Goal: Task Accomplishment & Management: Use online tool/utility

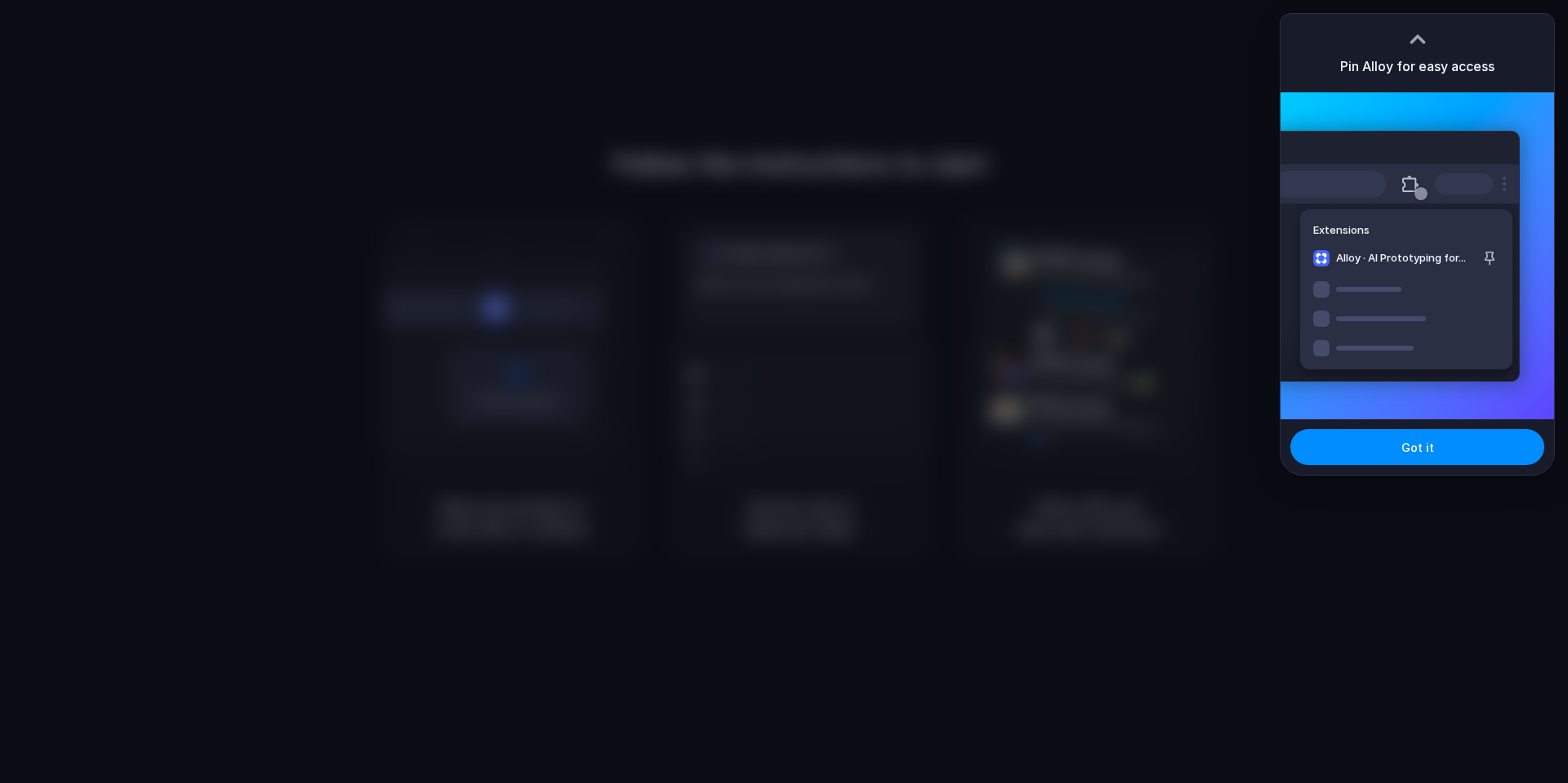
click at [1405, 42] on div at bounding box center [1417, 38] width 24 height 24
click at [1355, 446] on button "Got it" at bounding box center [1418, 446] width 254 height 36
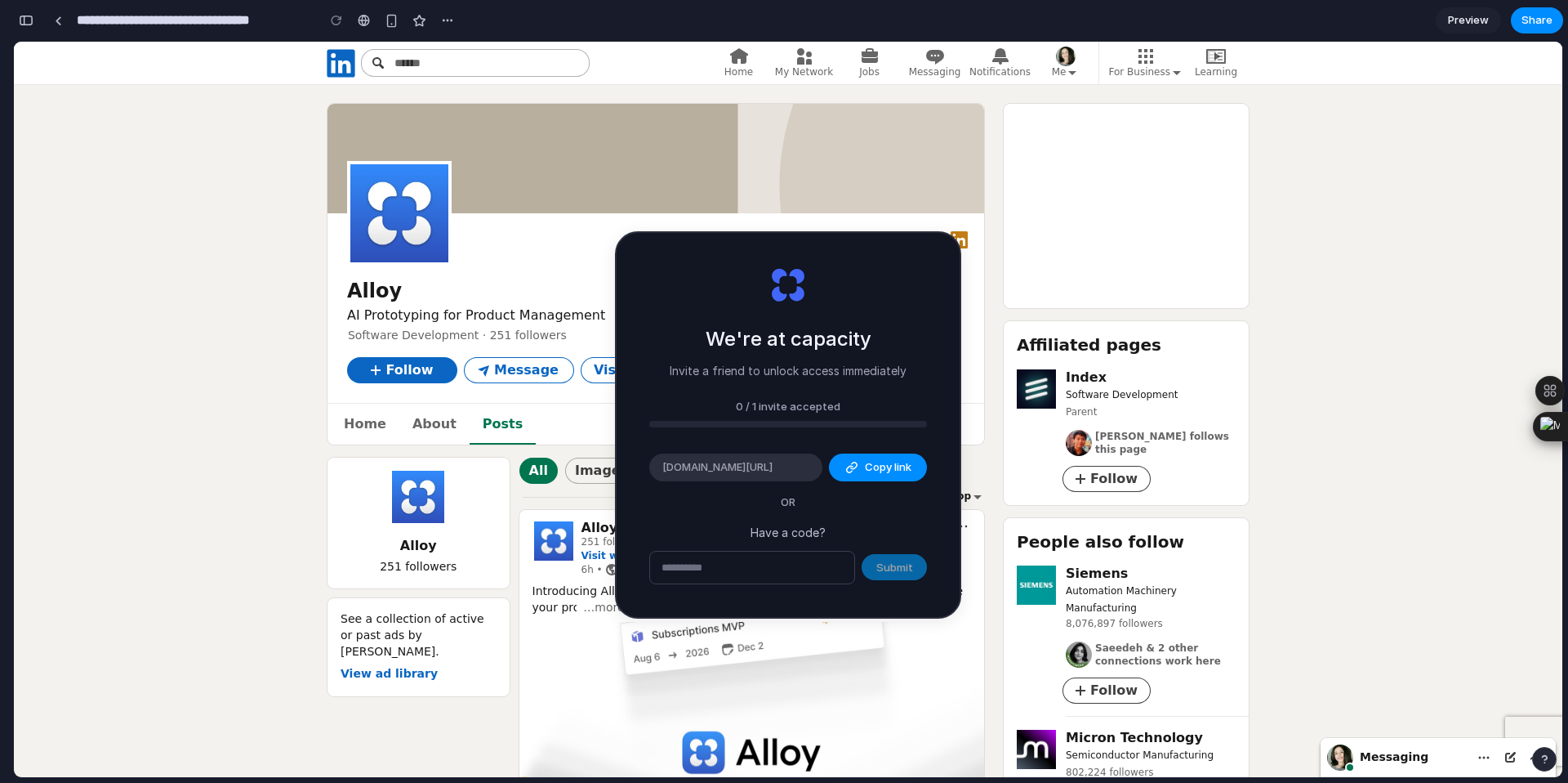
click at [901, 198] on div "Organization page for Alloy" at bounding box center [656, 158] width 657 height 109
click at [925, 267] on div "We're at capacity Invite a friend to unlock access immediately 0 / 1 invite acc…" at bounding box center [788, 425] width 343 height 384
